Goal: Navigation & Orientation: Find specific page/section

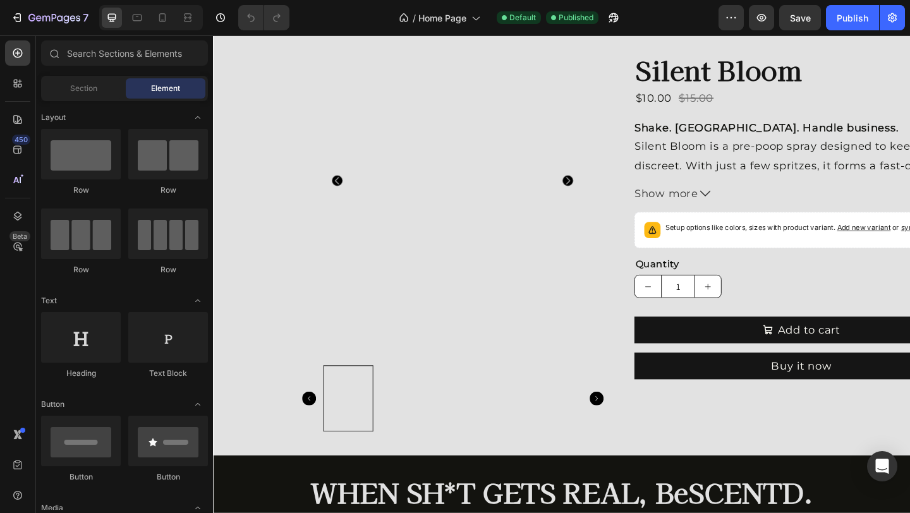
scroll to position [570, 0]
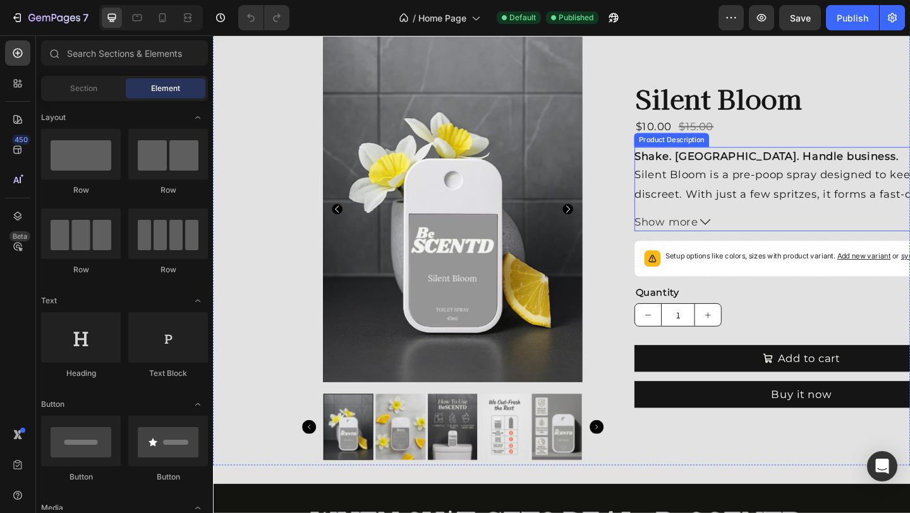
click at [861, 166] on div "Shake. Spritz. Handle business. Silent Bloom is a pre-poop spray designed to ke…" at bounding box center [852, 187] width 363 height 61
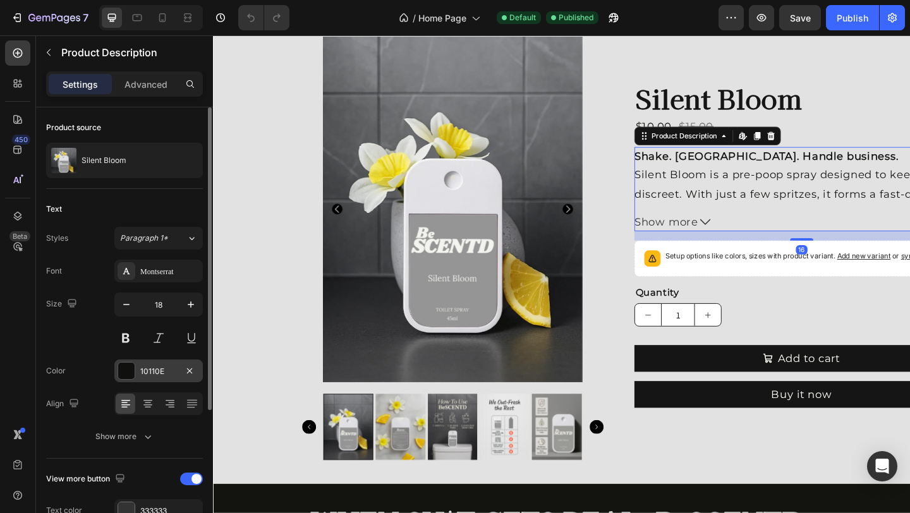
click at [172, 375] on div "10110E" at bounding box center [158, 371] width 37 height 11
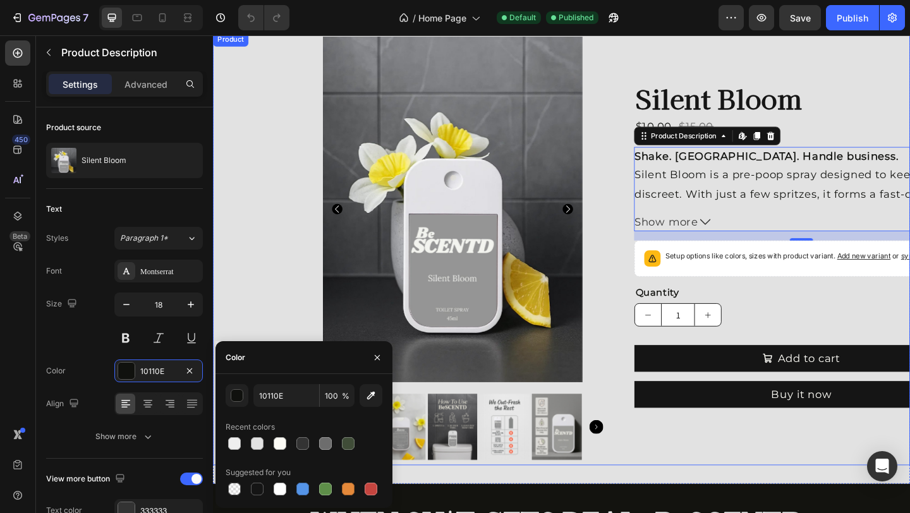
click at [738, 487] on div "Silent Bloom Product Title $10.00 Product Price Product Price $15.00 Product Pr…" at bounding box center [852, 267] width 363 height 471
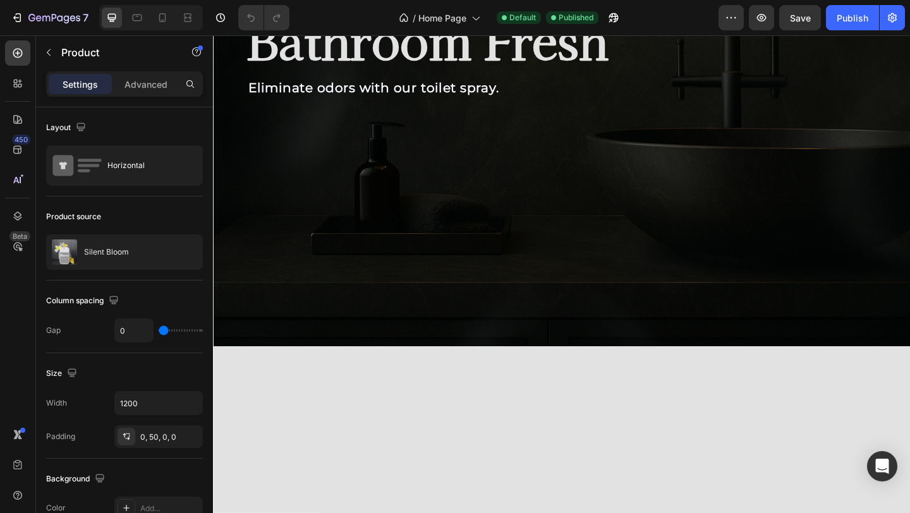
scroll to position [0, 0]
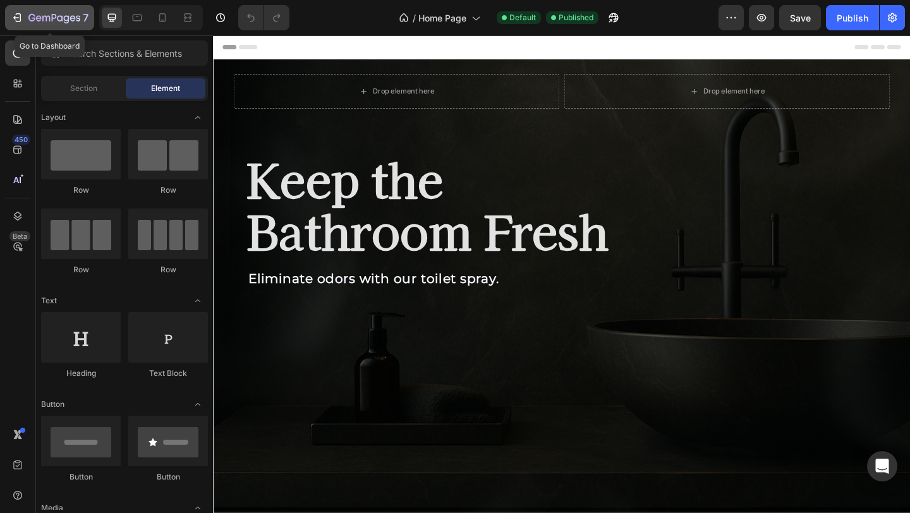
click at [28, 18] on icon "button" at bounding box center [31, 18] width 7 height 8
